Goal: Task Accomplishment & Management: Manage account settings

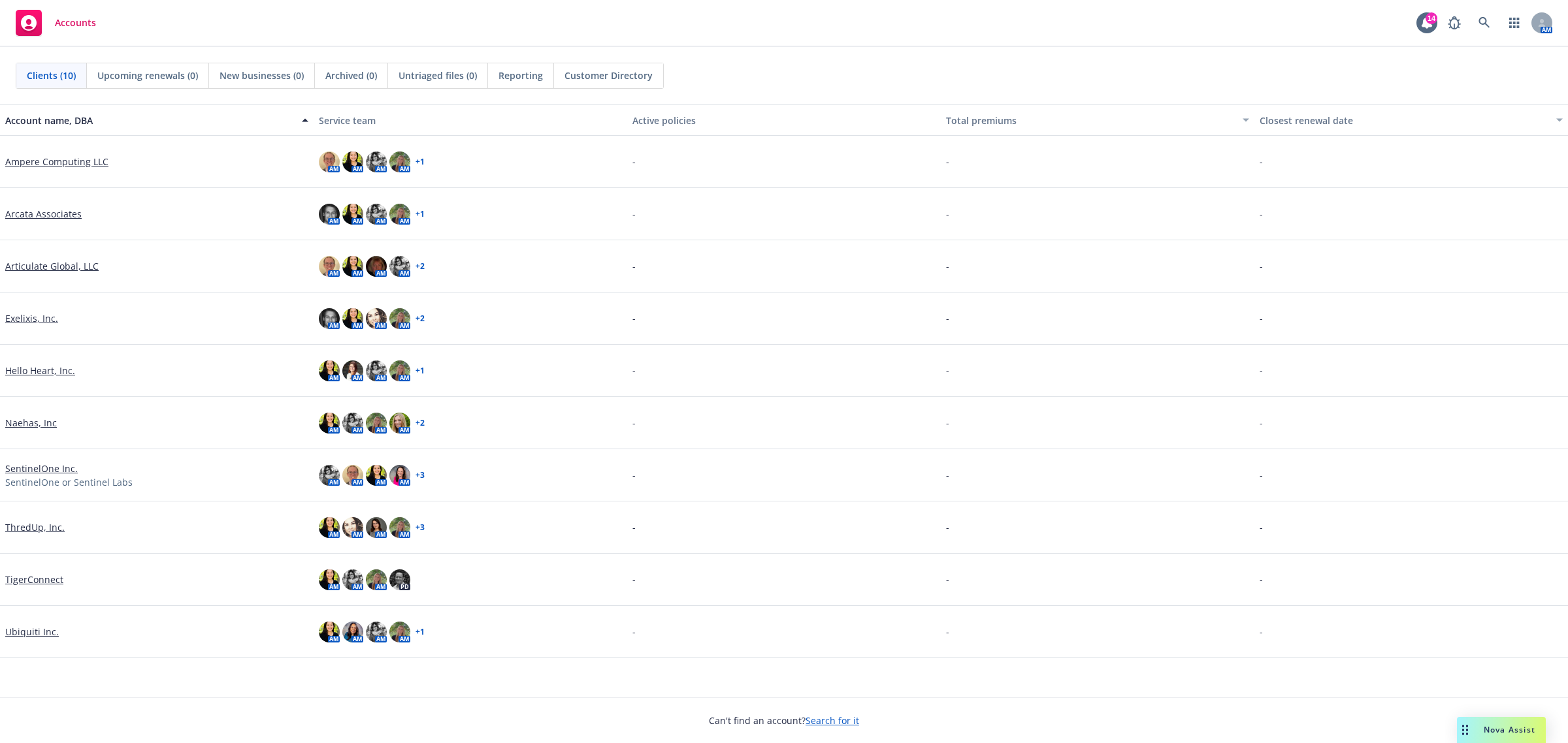
click at [57, 263] on link "Articulate Global, LLC" at bounding box center [52, 266] width 93 height 14
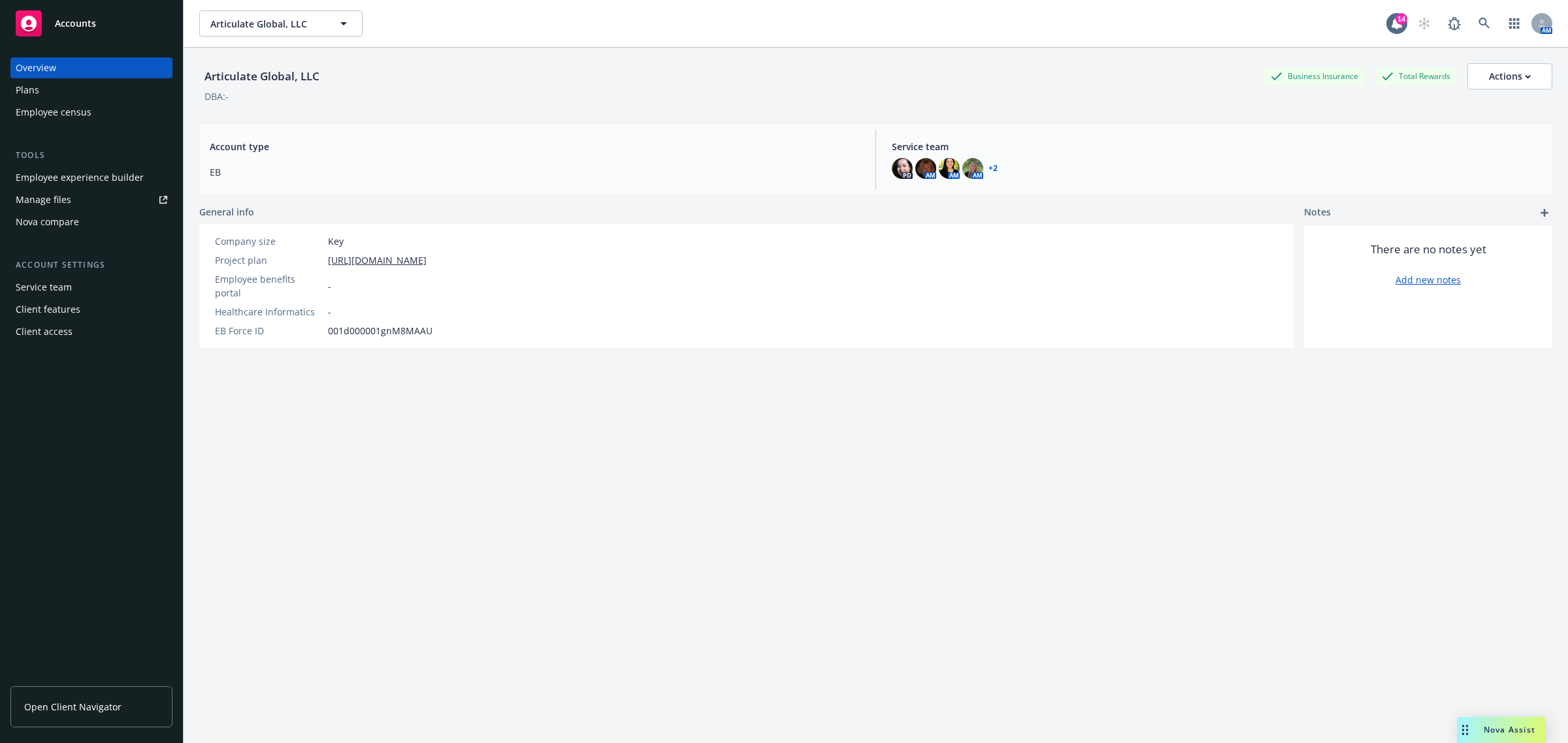
click at [116, 198] on link "Manage files" at bounding box center [91, 200] width 162 height 21
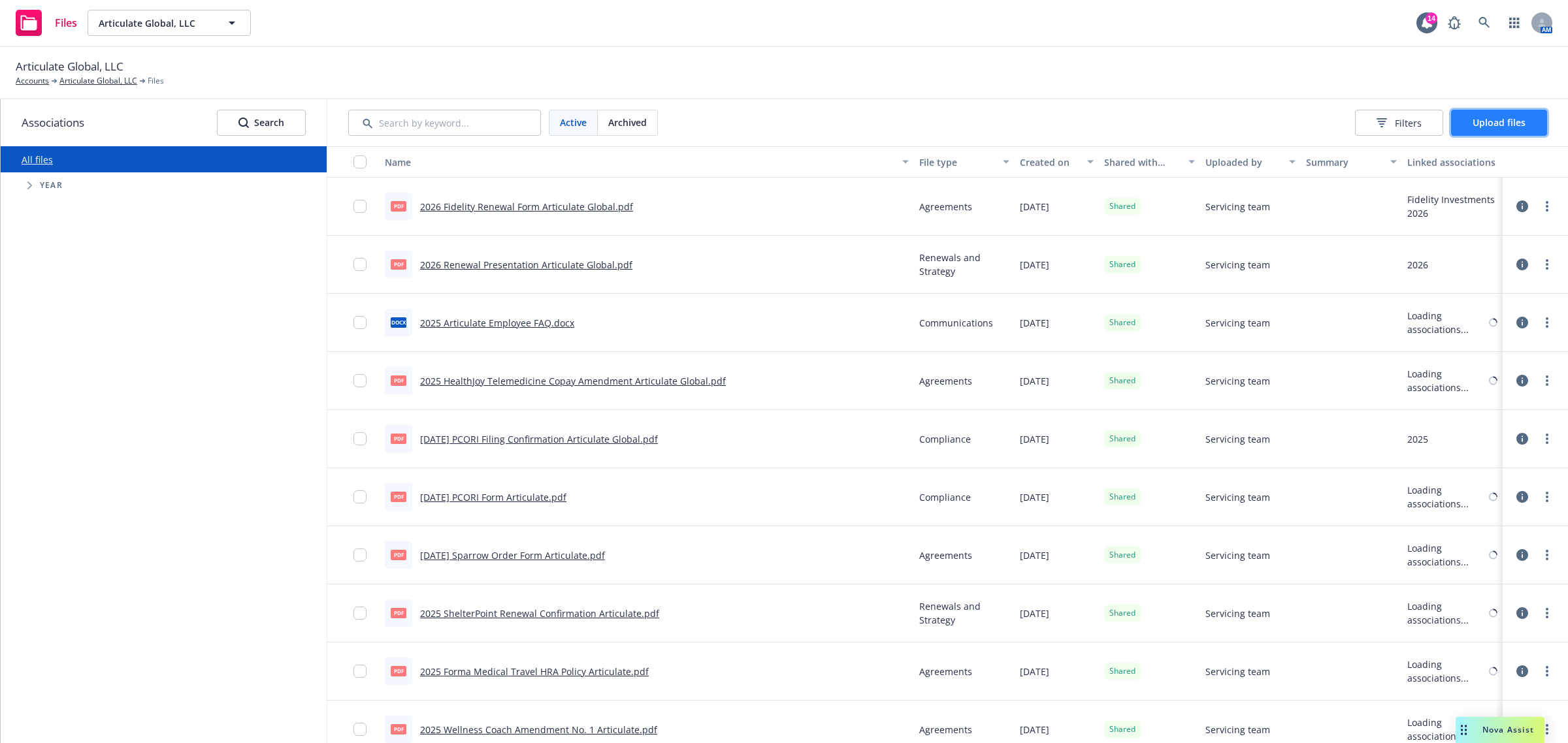
click at [1507, 122] on span "Upload files" at bounding box center [1499, 122] width 53 height 12
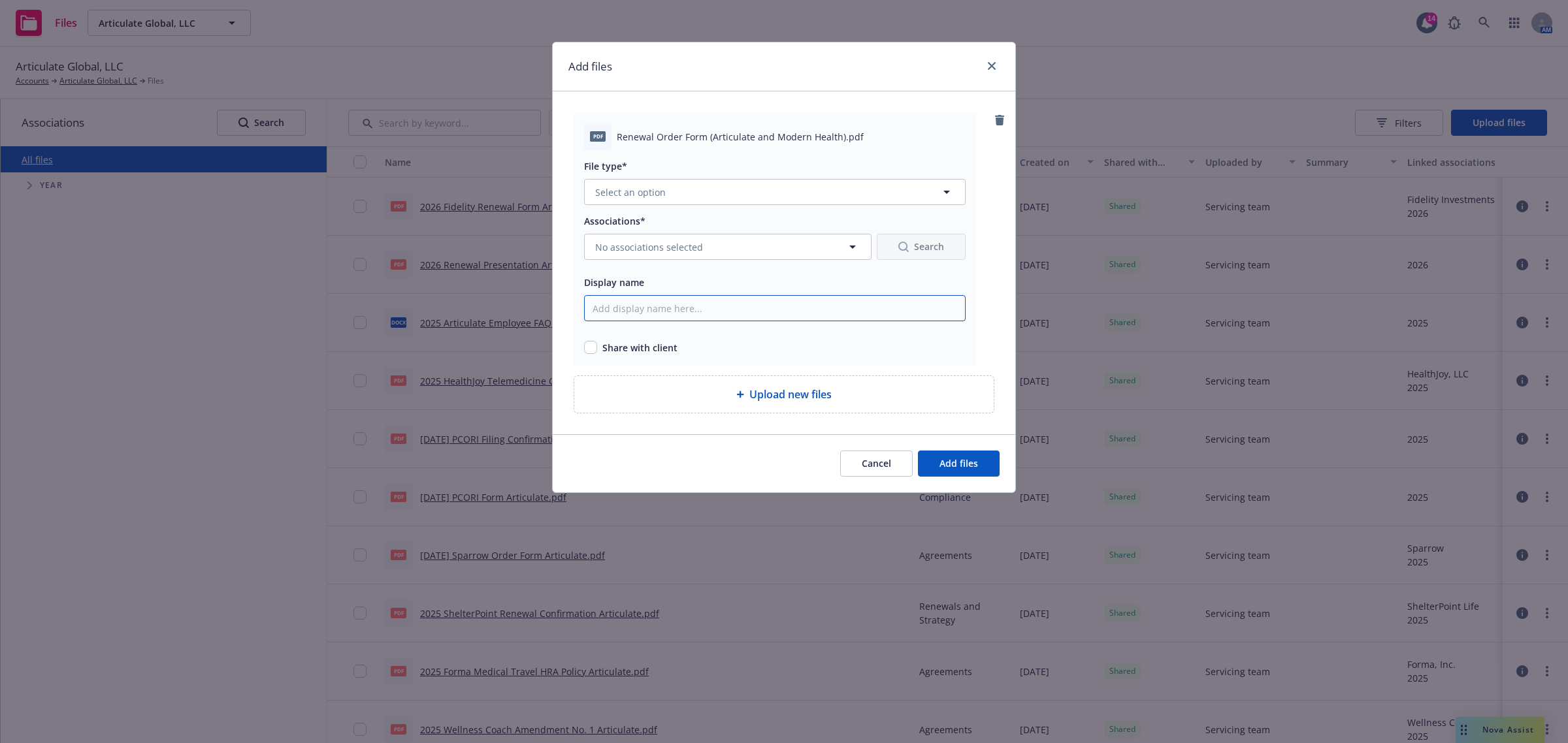
click at [666, 314] on input "Display name" at bounding box center [774, 309] width 382 height 26
paste input "2026 Modern Health Renewal Articulate"
type input "2026 Modern Health Renewal Articulate"
click at [589, 345] on input "checkbox" at bounding box center [590, 348] width 13 height 13
checkbox input "true"
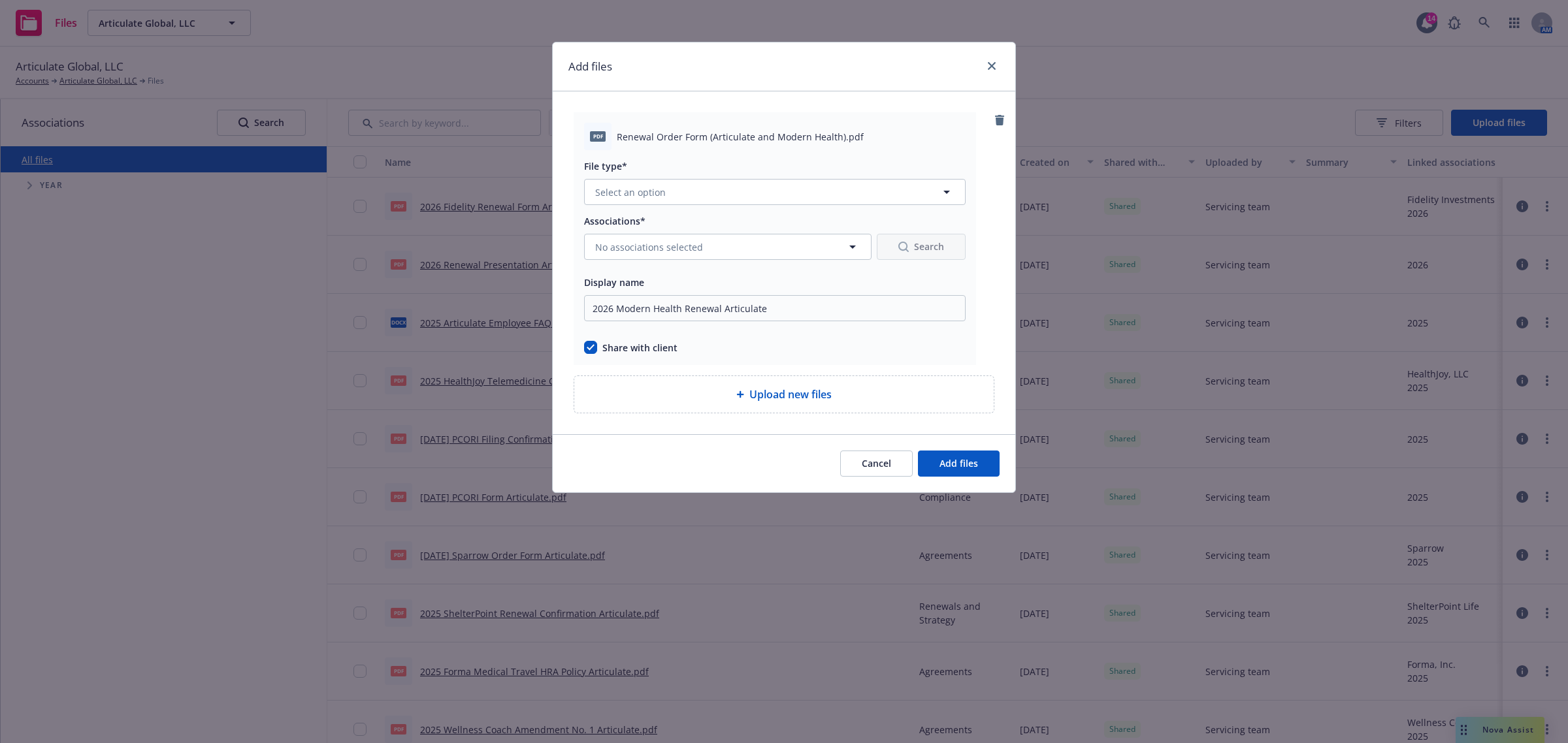
click at [685, 175] on div "File type* Select an option" at bounding box center [774, 181] width 382 height 47
click at [685, 182] on button "Select an option" at bounding box center [774, 192] width 382 height 26
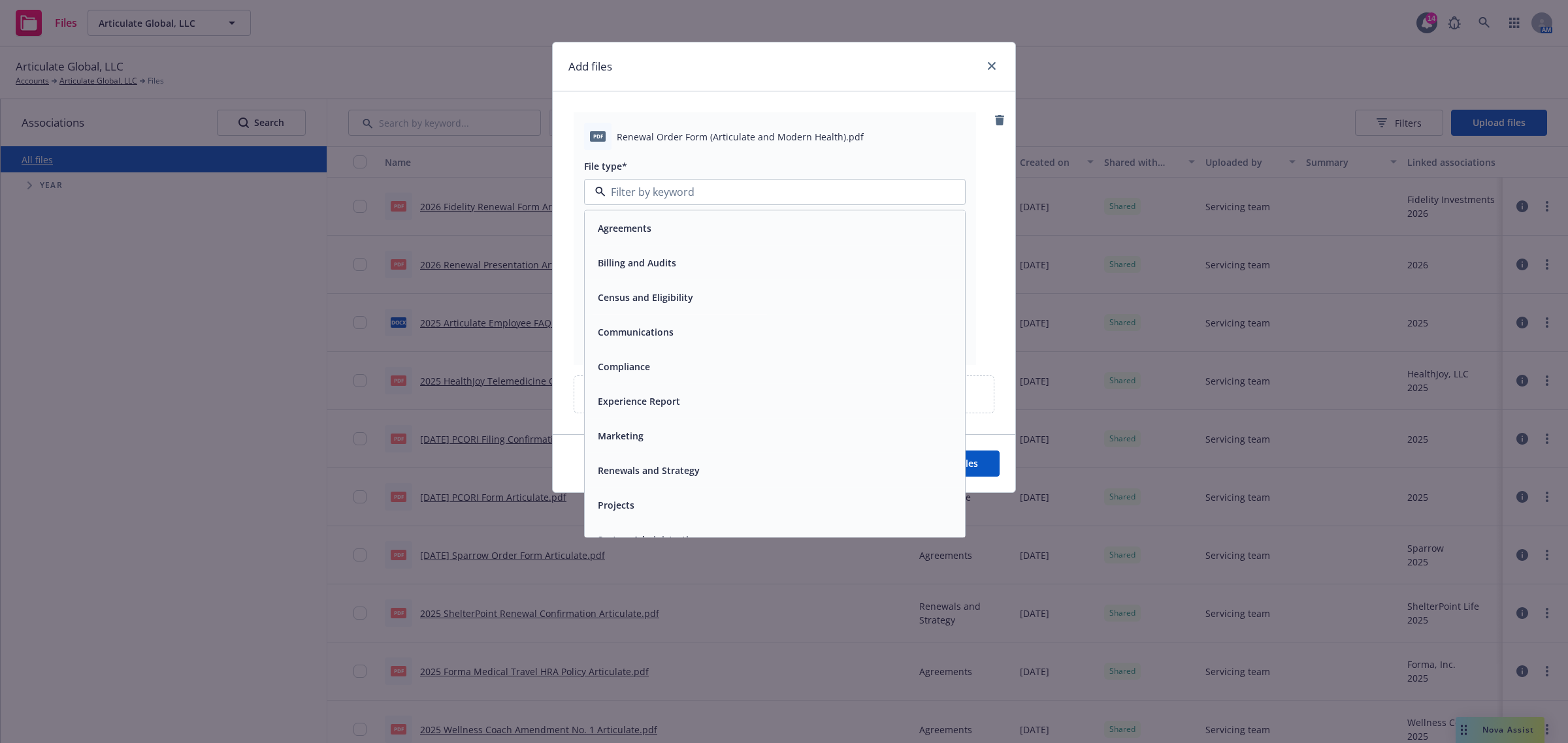
click at [680, 233] on div "Agreements" at bounding box center [774, 228] width 365 height 19
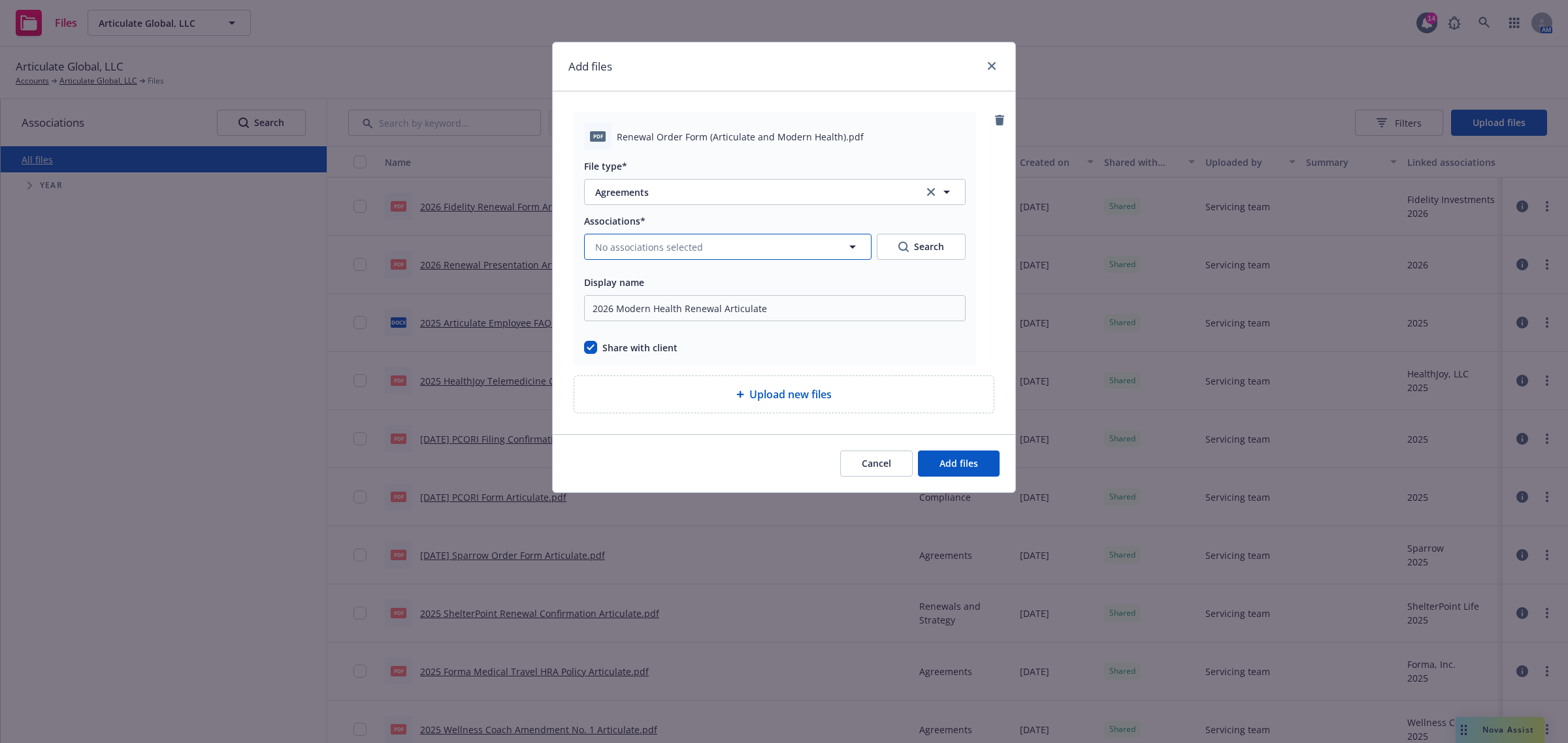
click at [669, 252] on span "No associations selected" at bounding box center [649, 247] width 108 height 14
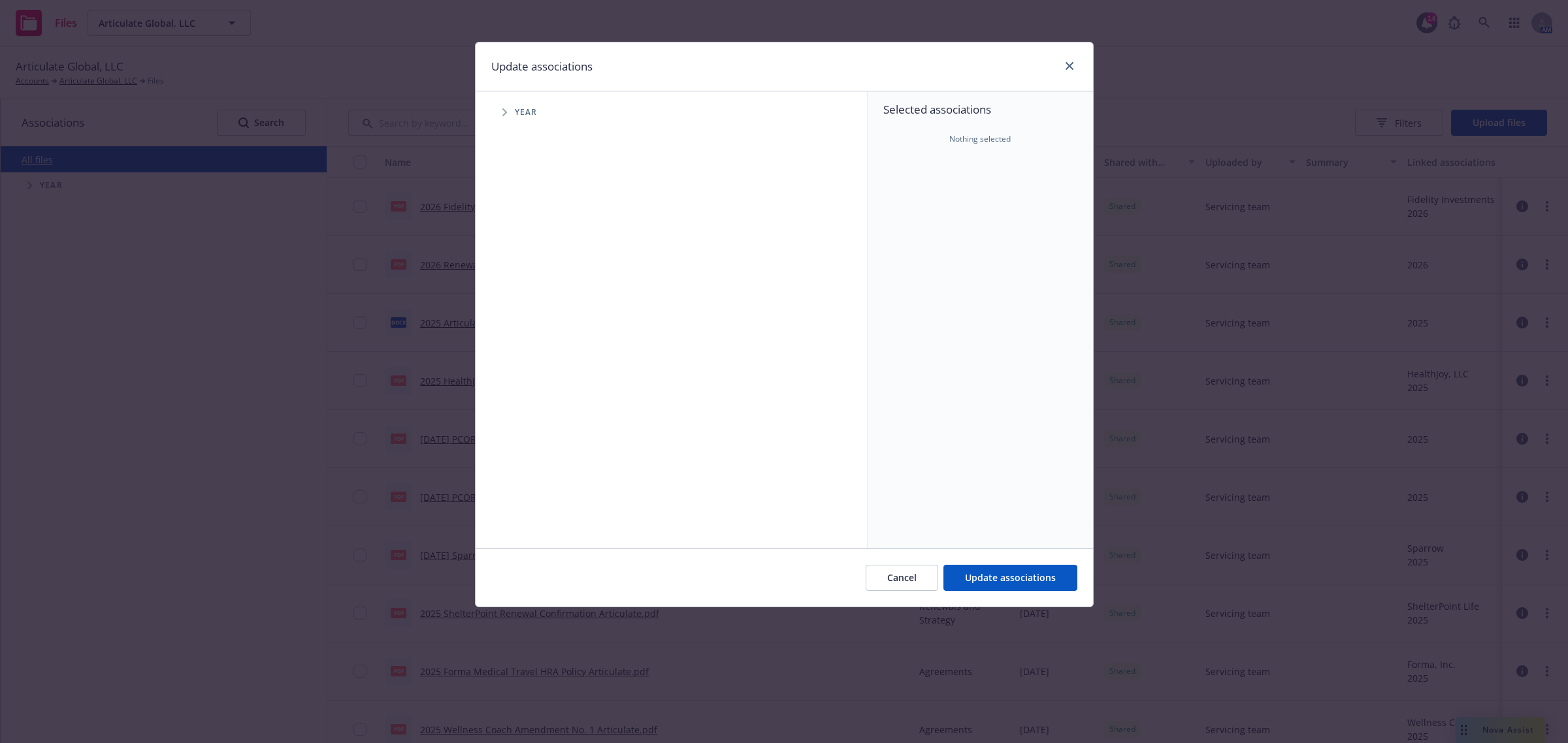
click at [511, 112] on span "Tree Example" at bounding box center [504, 112] width 21 height 21
click at [537, 325] on input "Tree Example" at bounding box center [537, 322] width 13 height 13
checkbox input "true"
click at [517, 319] on span "Tree Example" at bounding box center [520, 321] width 21 height 21
click at [537, 350] on icon "Tree Example" at bounding box center [537, 350] width 5 height 7
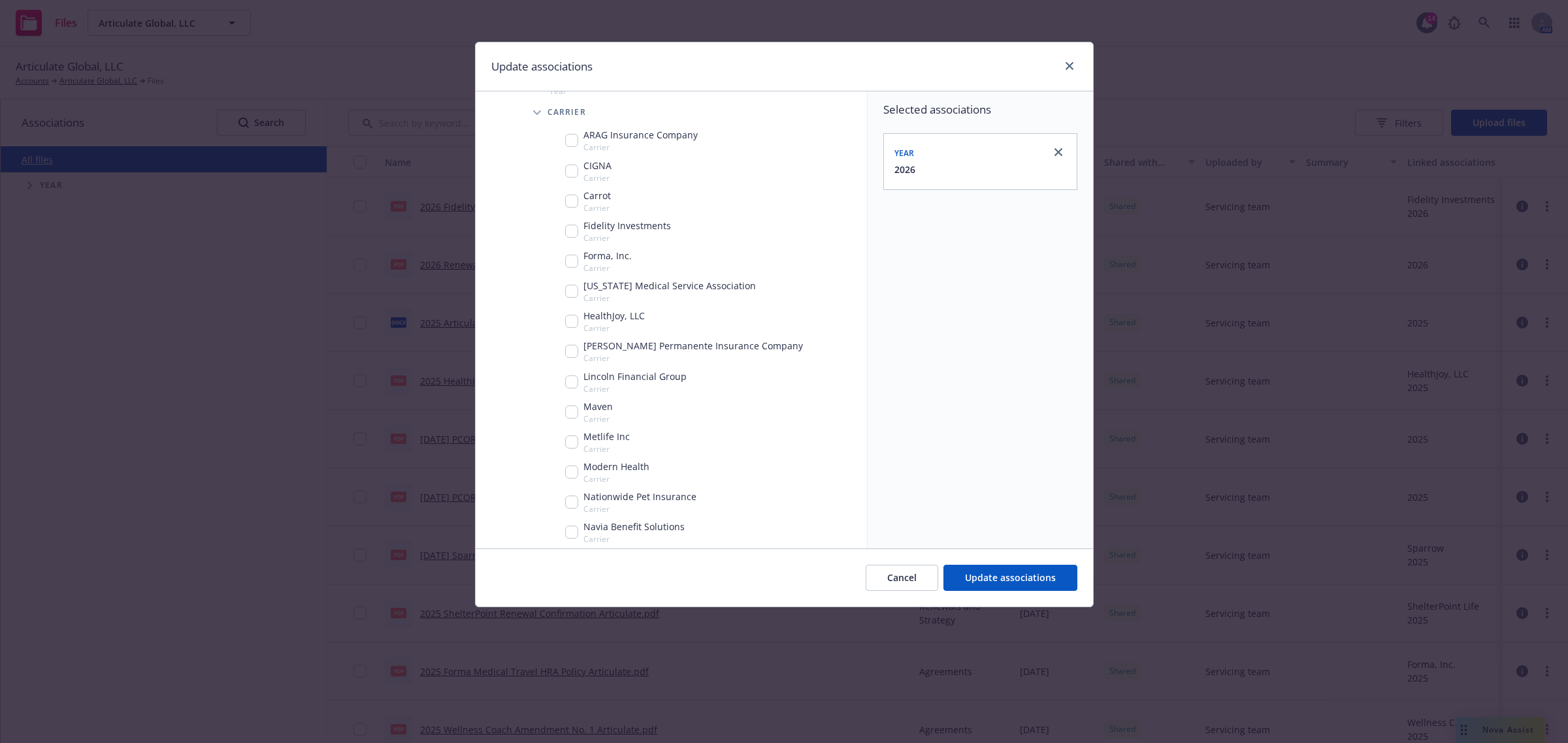
scroll to position [289, 0]
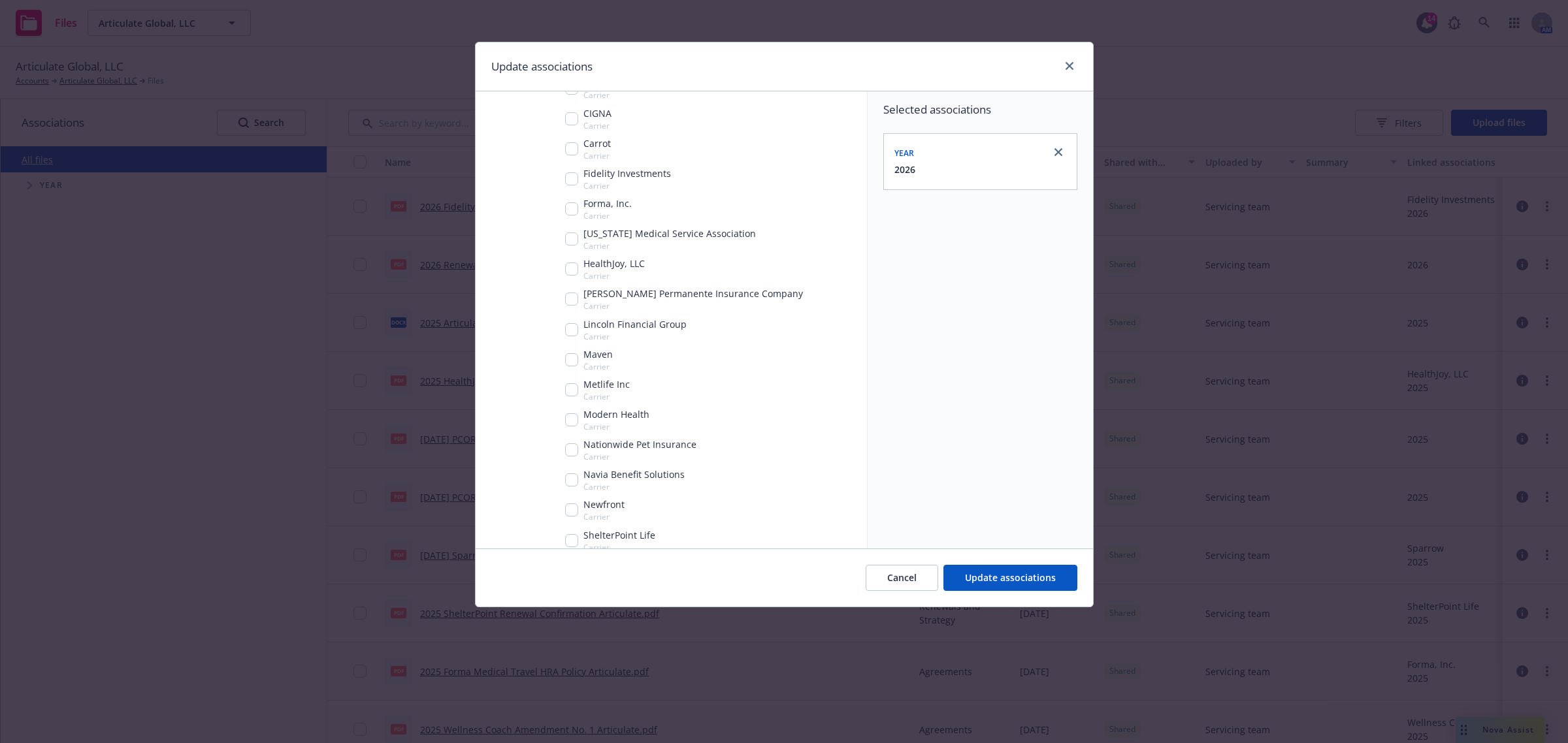
click at [572, 418] on input "Tree Example" at bounding box center [572, 420] width 13 height 13
checkbox input "true"
click at [1037, 576] on span "Update associations" at bounding box center [1009, 577] width 90 height 12
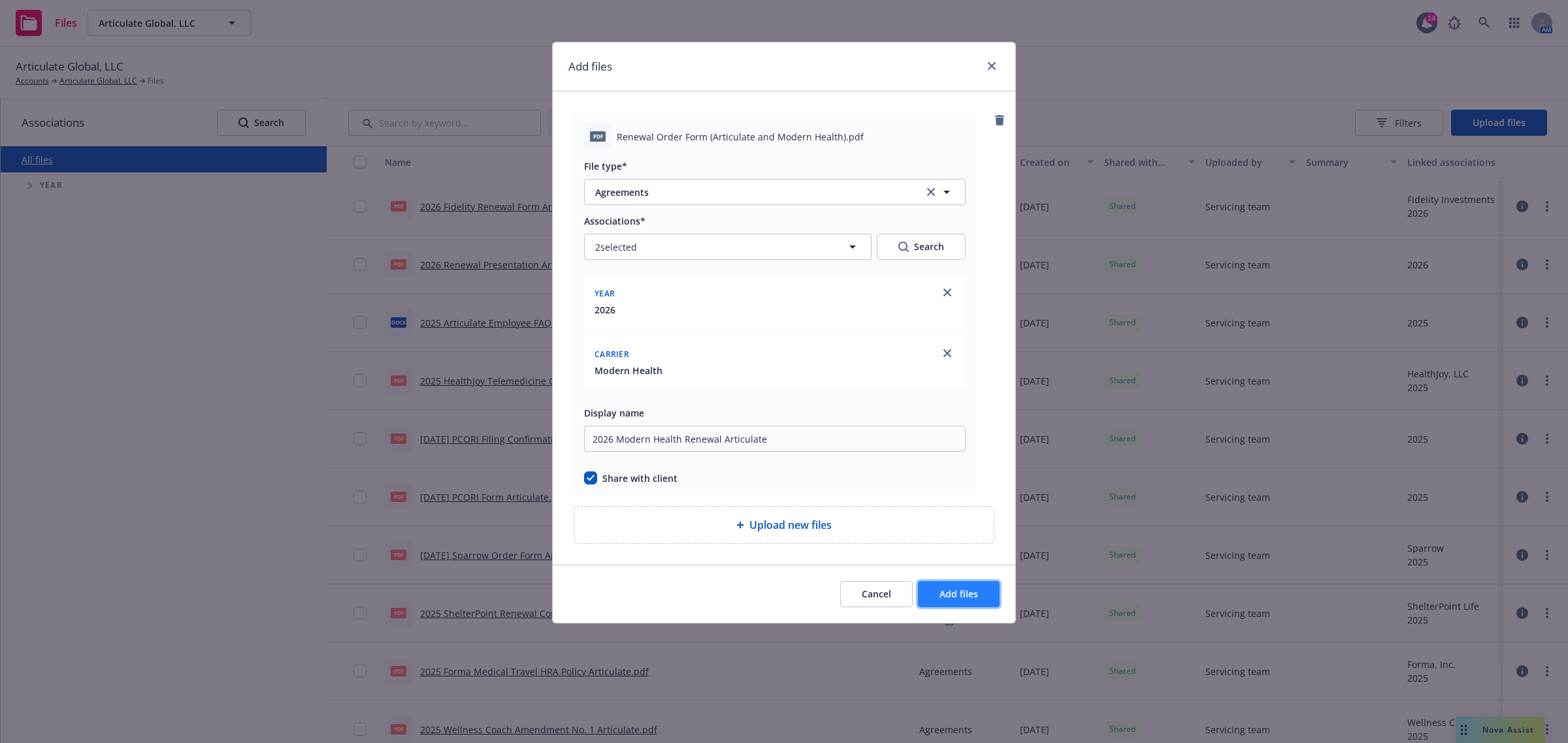
click at [975, 585] on button "Add files" at bounding box center [959, 594] width 82 height 26
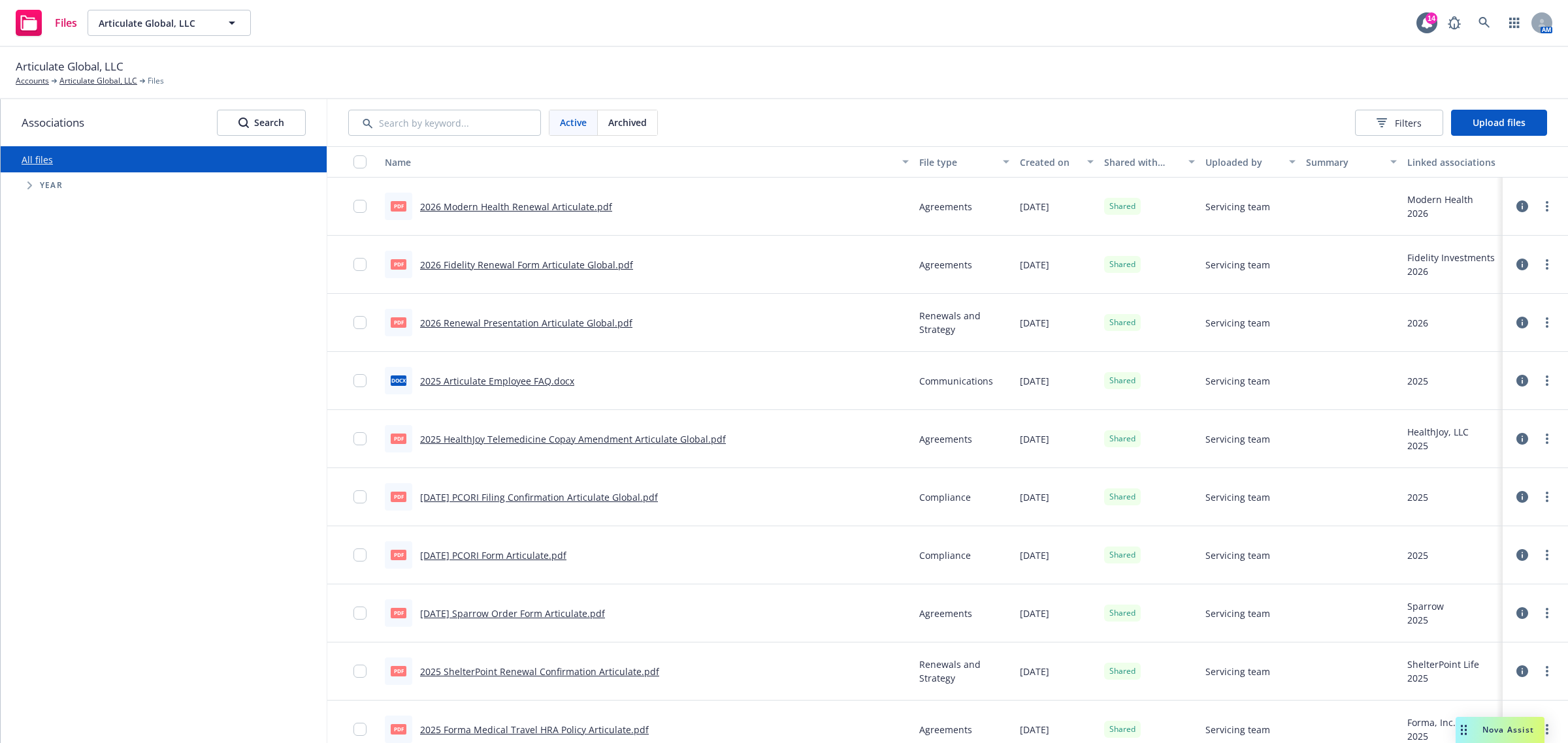
click at [1474, 721] on div "Nova Assist" at bounding box center [1499, 730] width 89 height 26
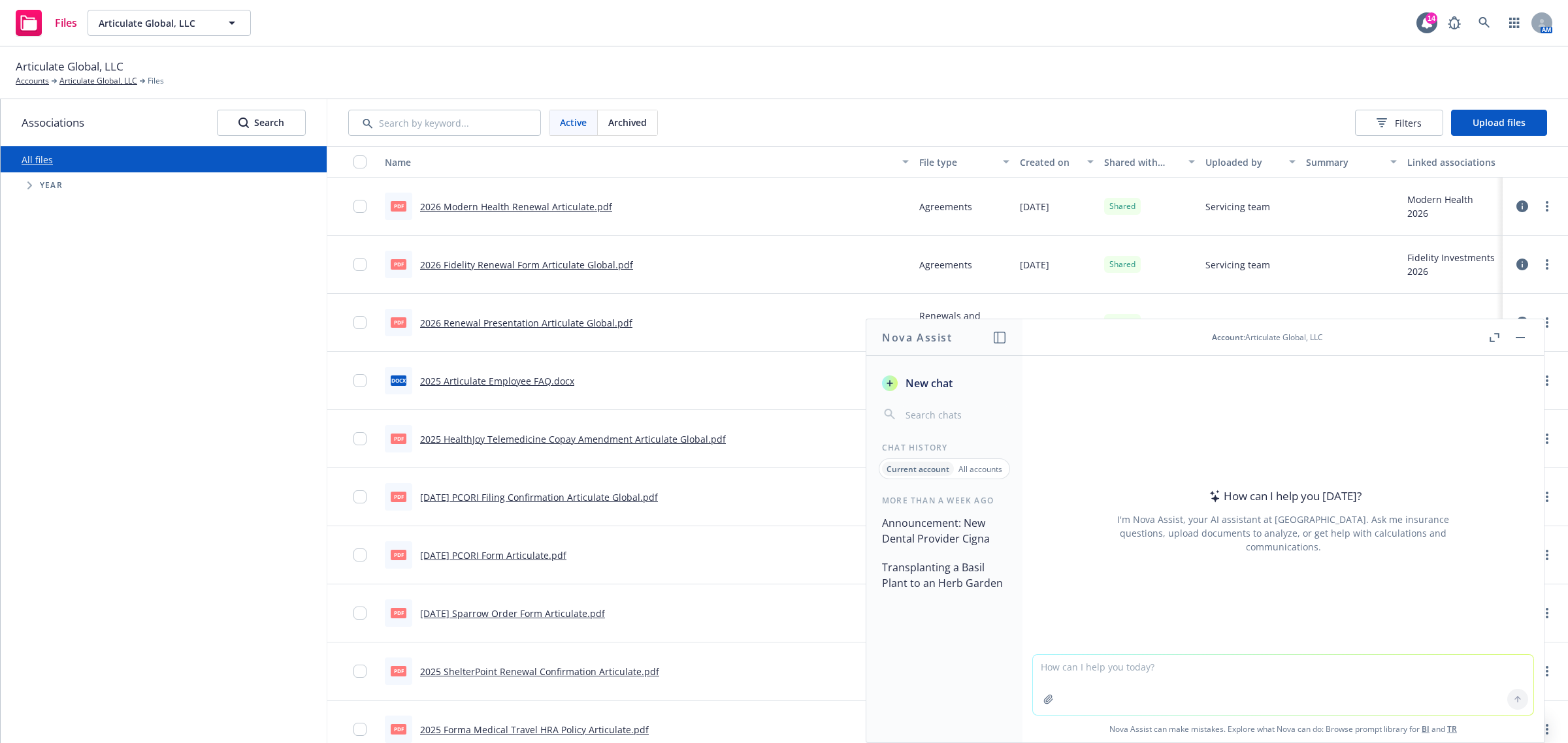
click at [1353, 685] on textarea at bounding box center [1283, 684] width 501 height 60
paste textarea "The vision thing was missed during 2023 OE season because the 2024 doc matches …"
type textarea "make this flow better "The vision thing was missed during 2023 OE season becaus…"
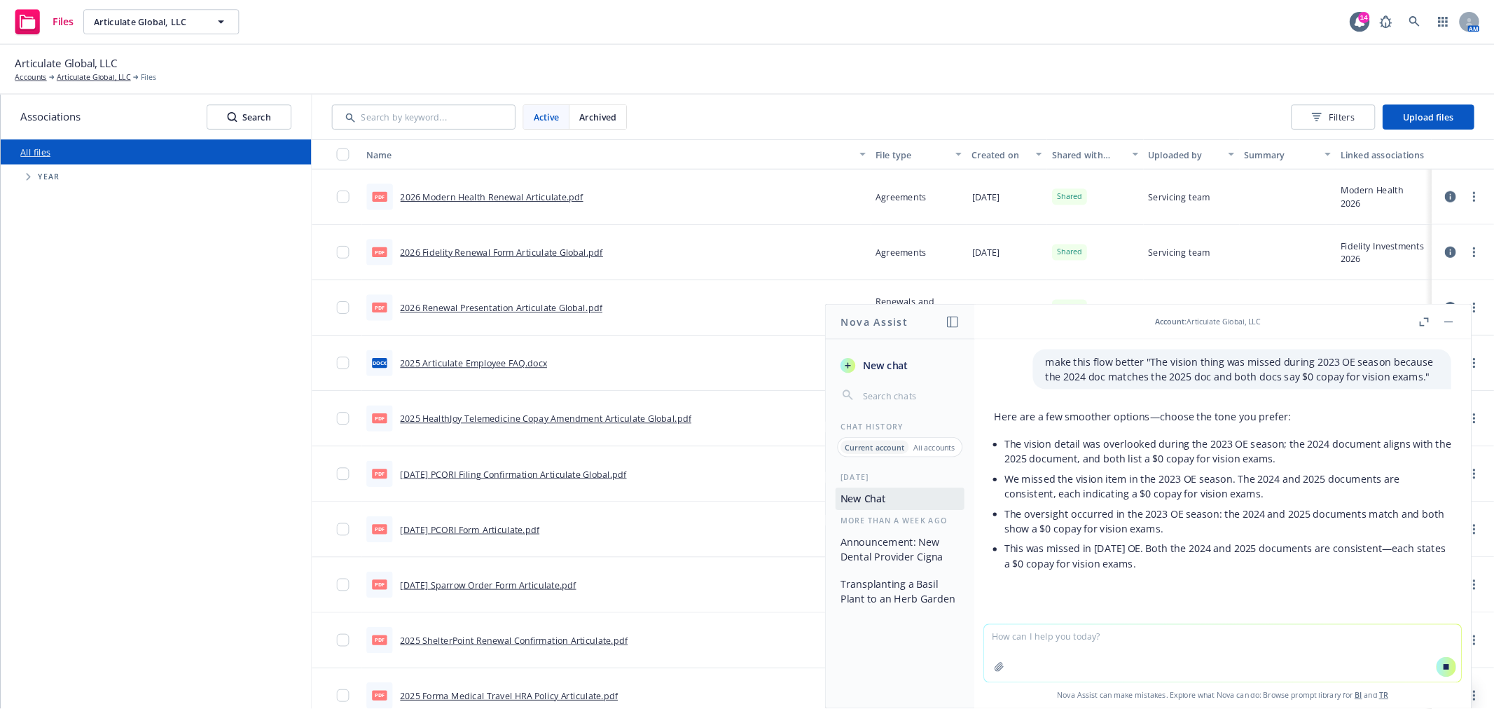
scroll to position [8, 0]
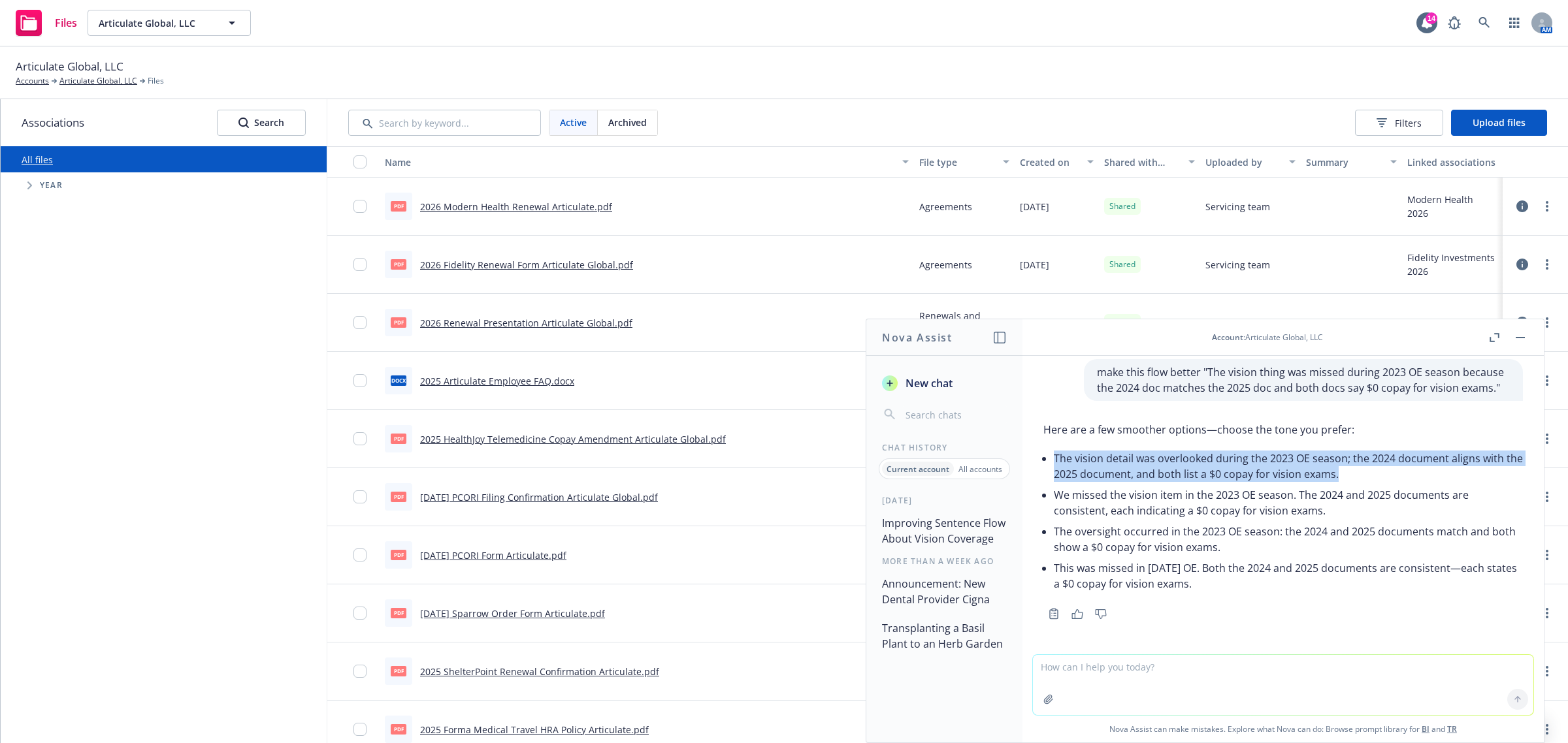
drag, startPoint x: 1060, startPoint y: 465, endPoint x: 1387, endPoint y: 482, distance: 327.4
